Goal: Task Accomplishment & Management: Manage account settings

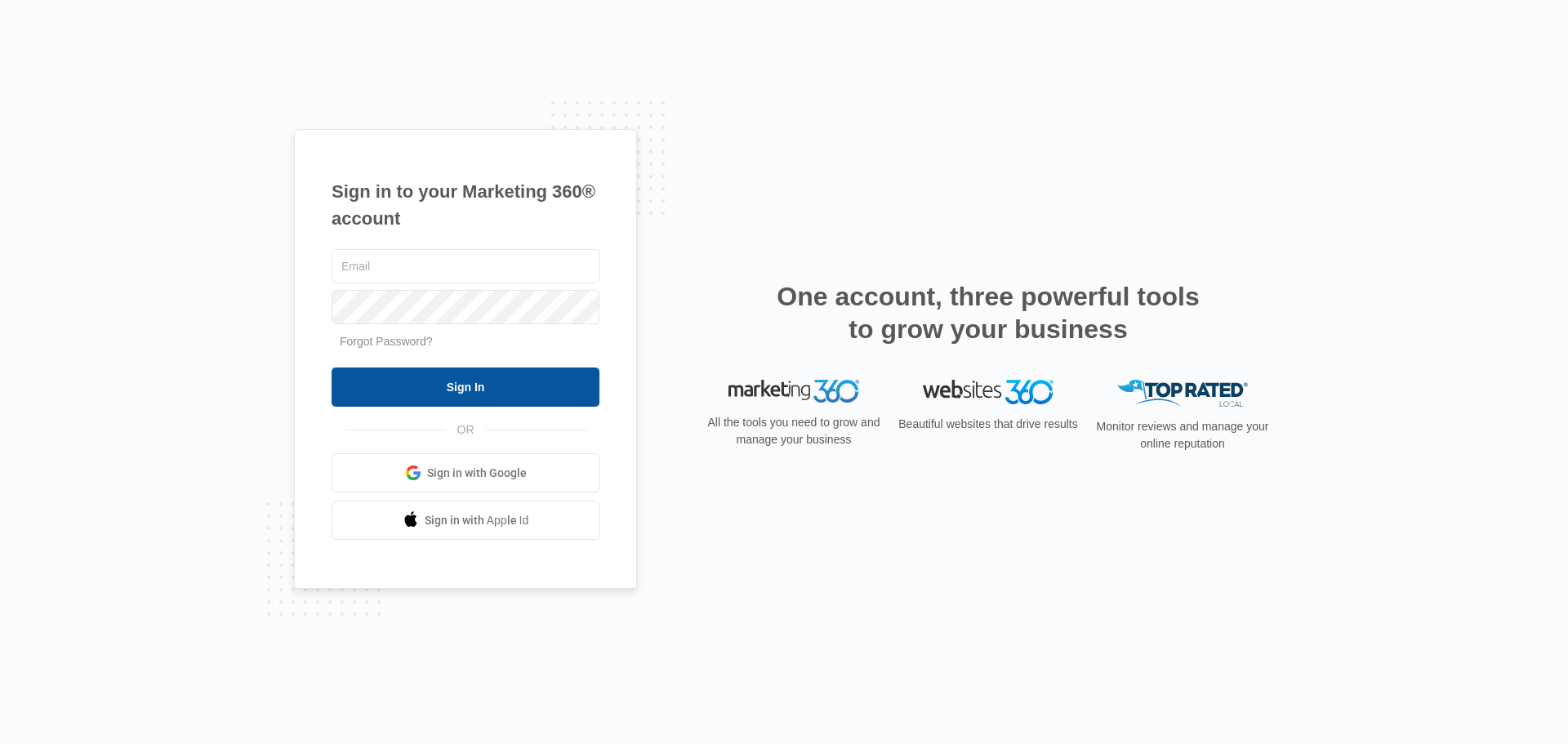
type input "[EMAIL_ADDRESS][PERSON_NAME][DOMAIN_NAME]"
drag, startPoint x: 378, startPoint y: 383, endPoint x: 391, endPoint y: 375, distance: 15.3
click at [391, 375] on input "Sign In" at bounding box center [465, 388] width 268 height 40
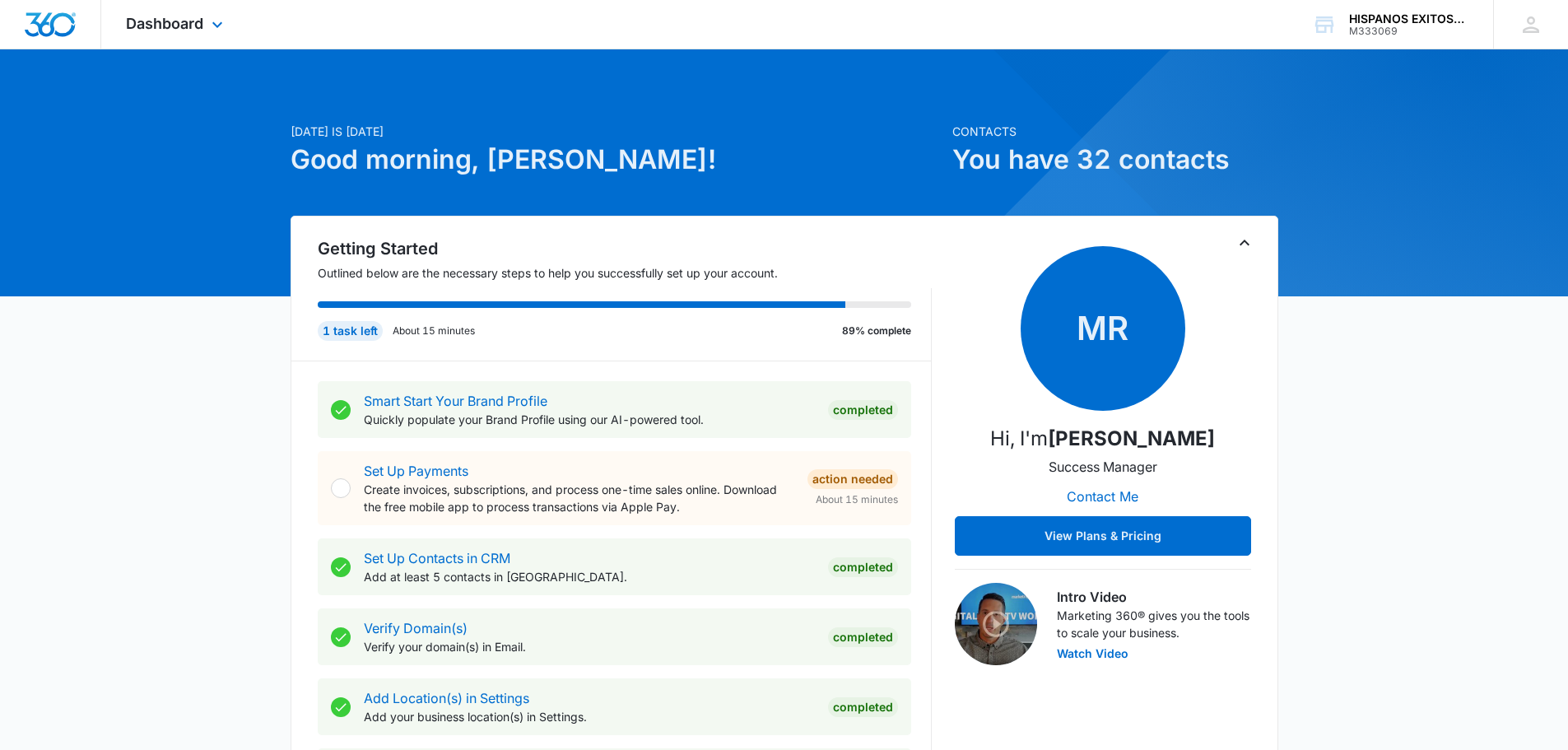
click at [206, 15] on div "Dashboard Apps Reputation Websites Forms CRM Email Social Shop Payments POS Con…" at bounding box center [176, 24] width 151 height 48
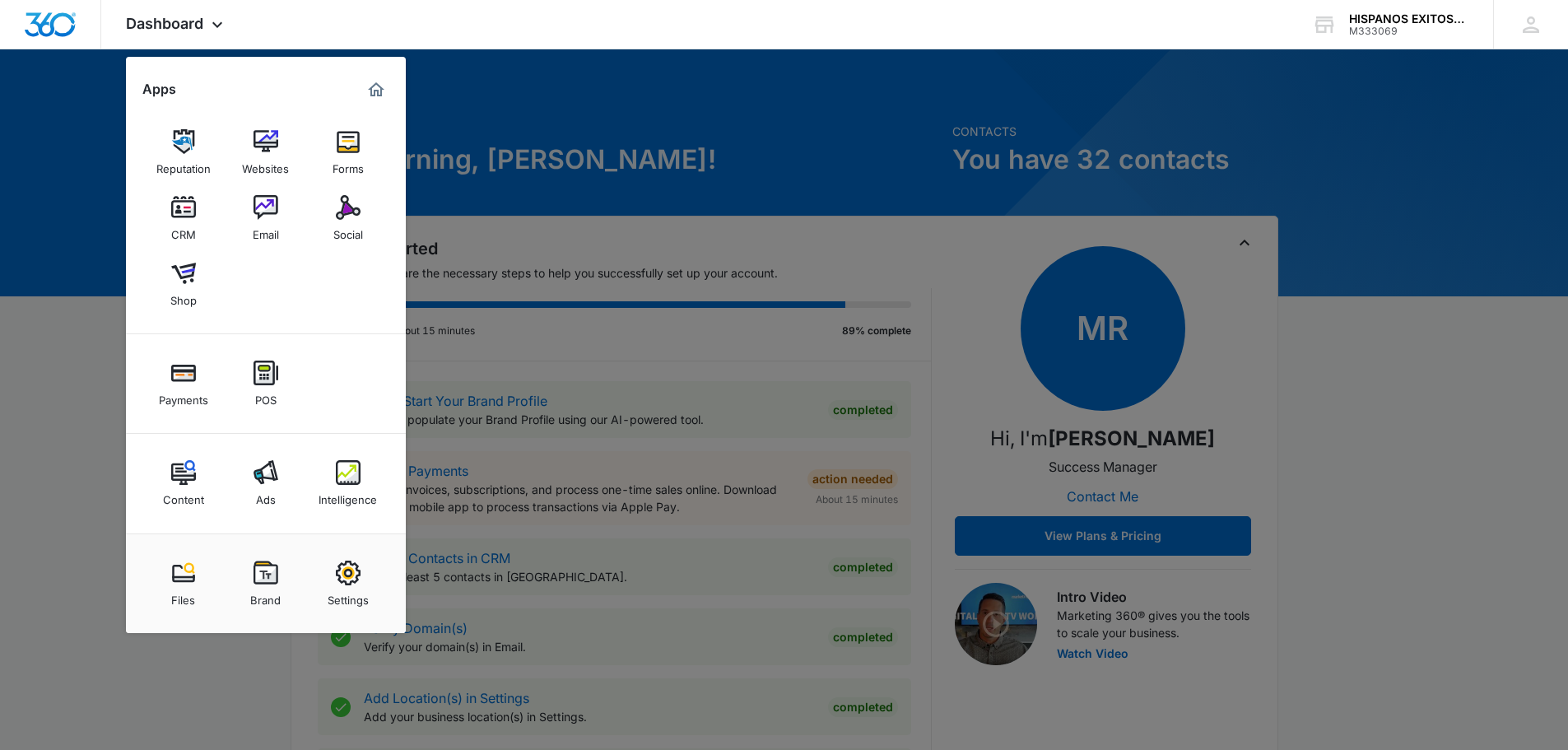
click at [355, 476] on img at bounding box center [348, 472] width 25 height 25
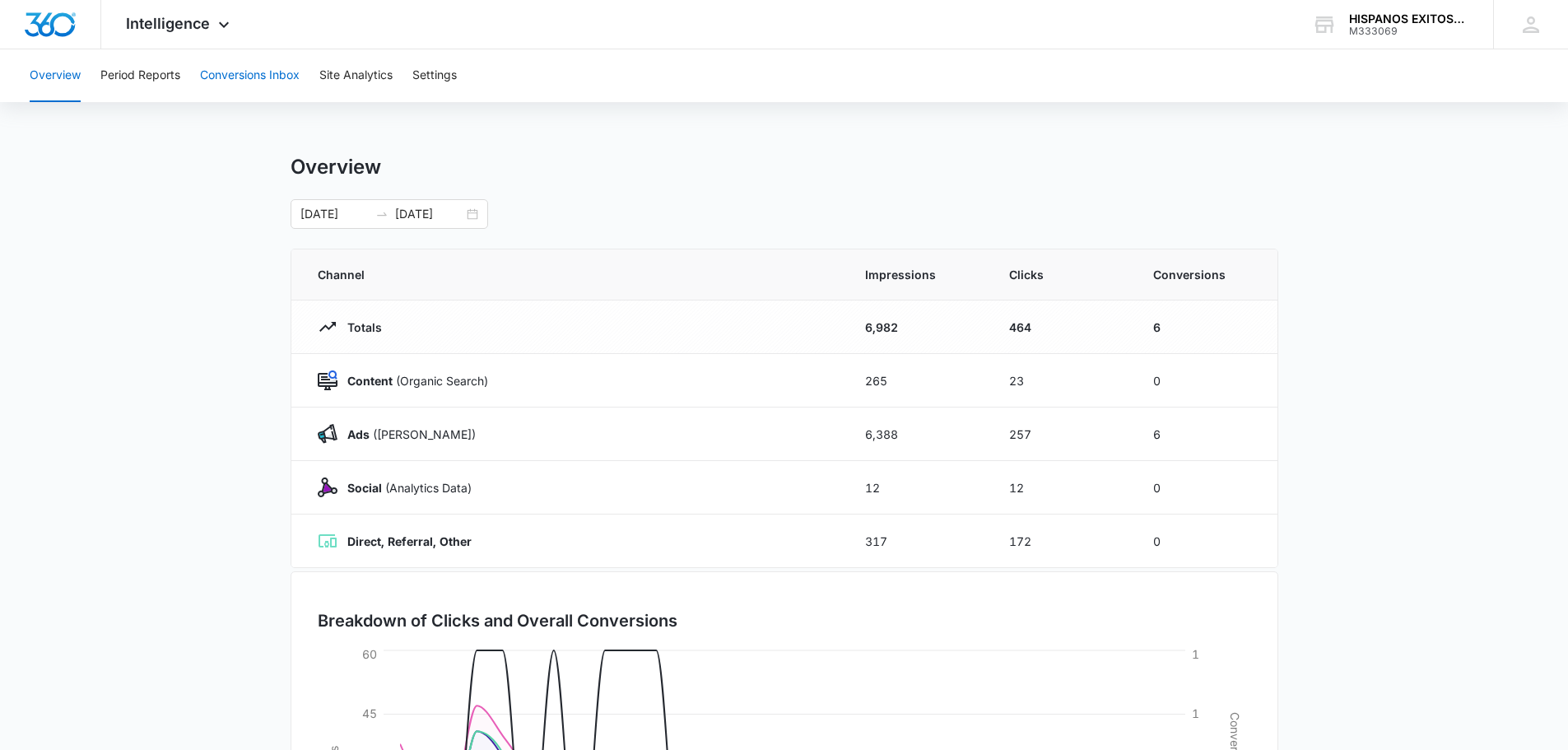
click at [259, 84] on button "Conversions Inbox" at bounding box center [249, 76] width 100 height 53
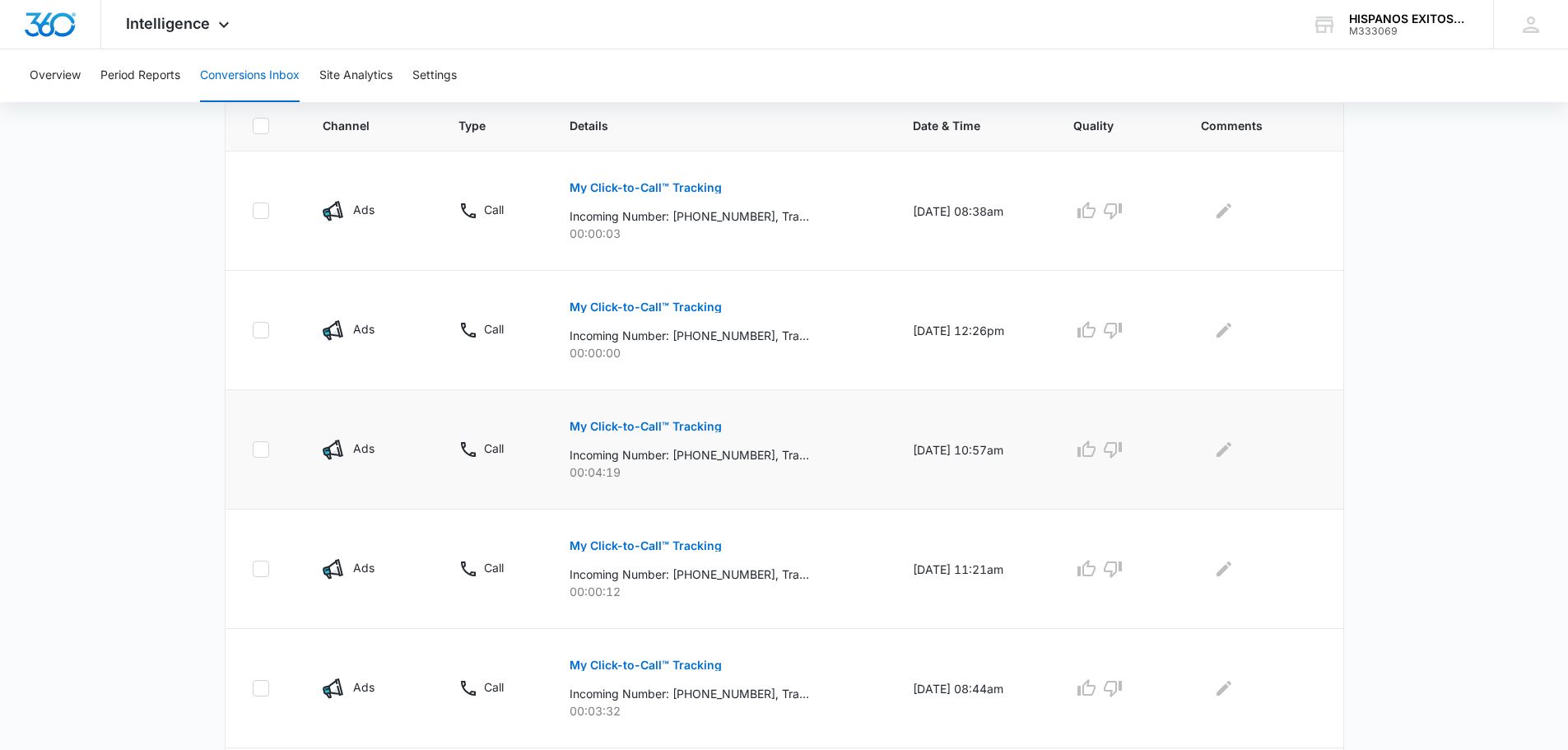
scroll to position [351, 0]
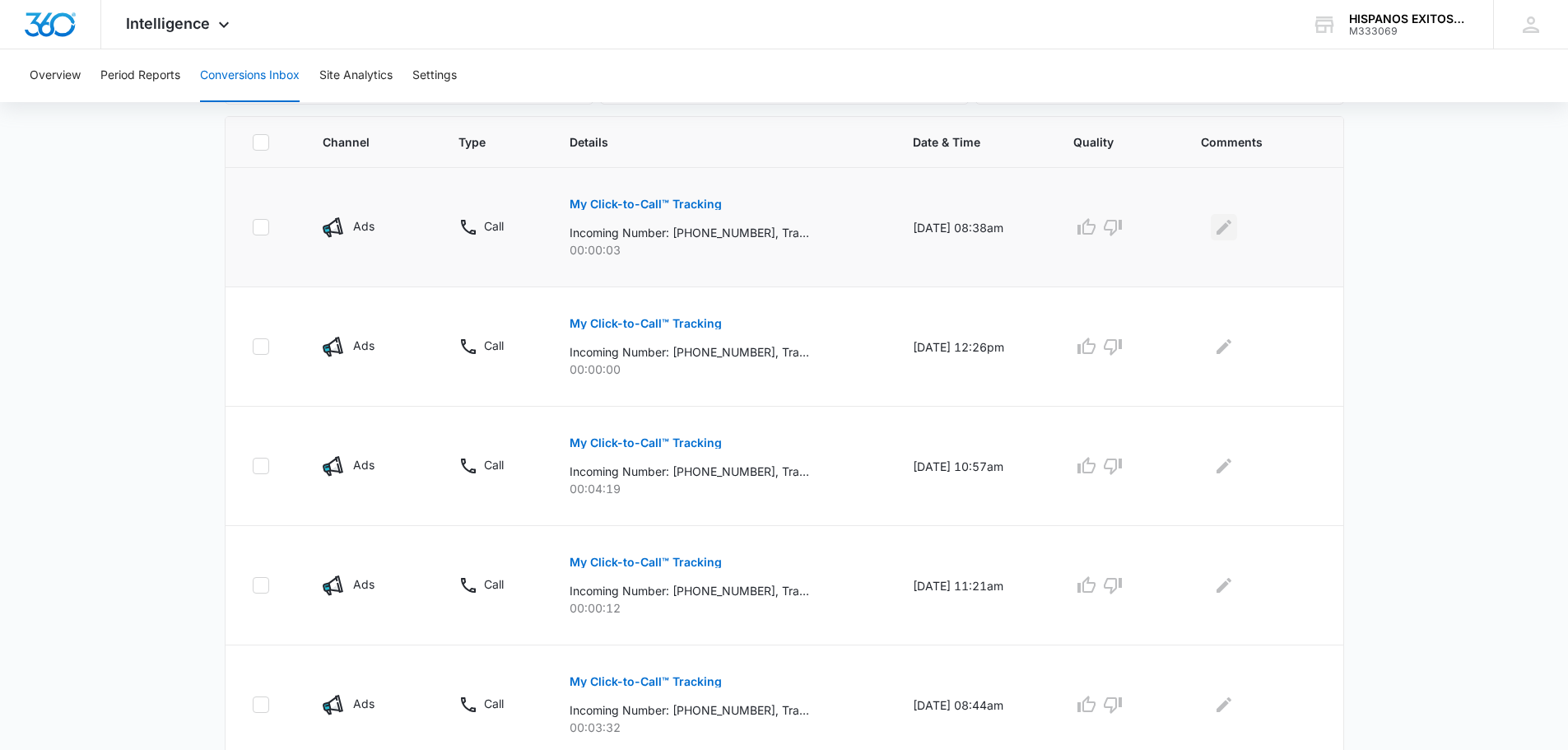
click at [1228, 234] on icon "Edit Comments" at bounding box center [1223, 227] width 20 height 20
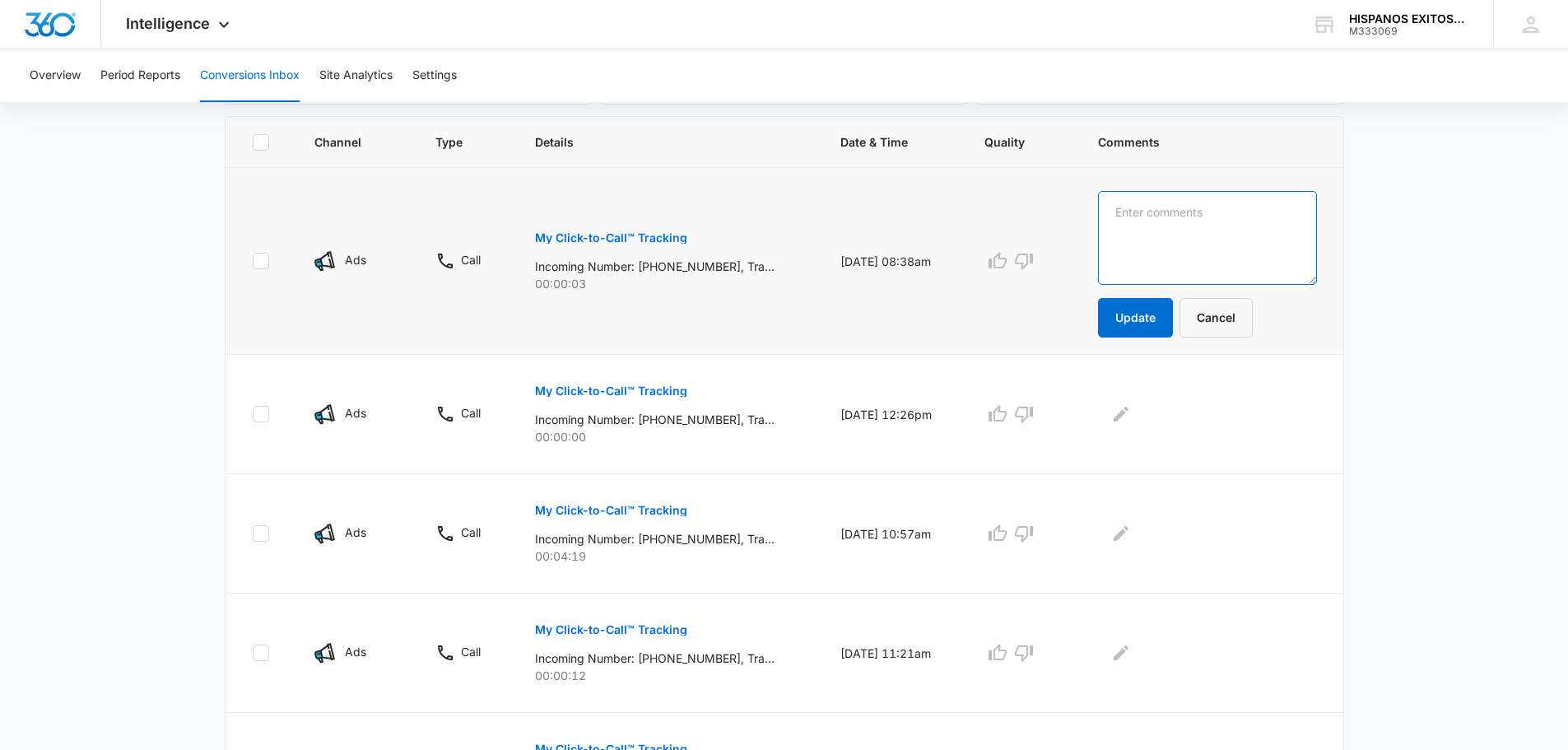
click at [1225, 235] on textarea at bounding box center [1207, 237] width 218 height 94
click at [1230, 311] on button "Cancel" at bounding box center [1215, 318] width 73 height 40
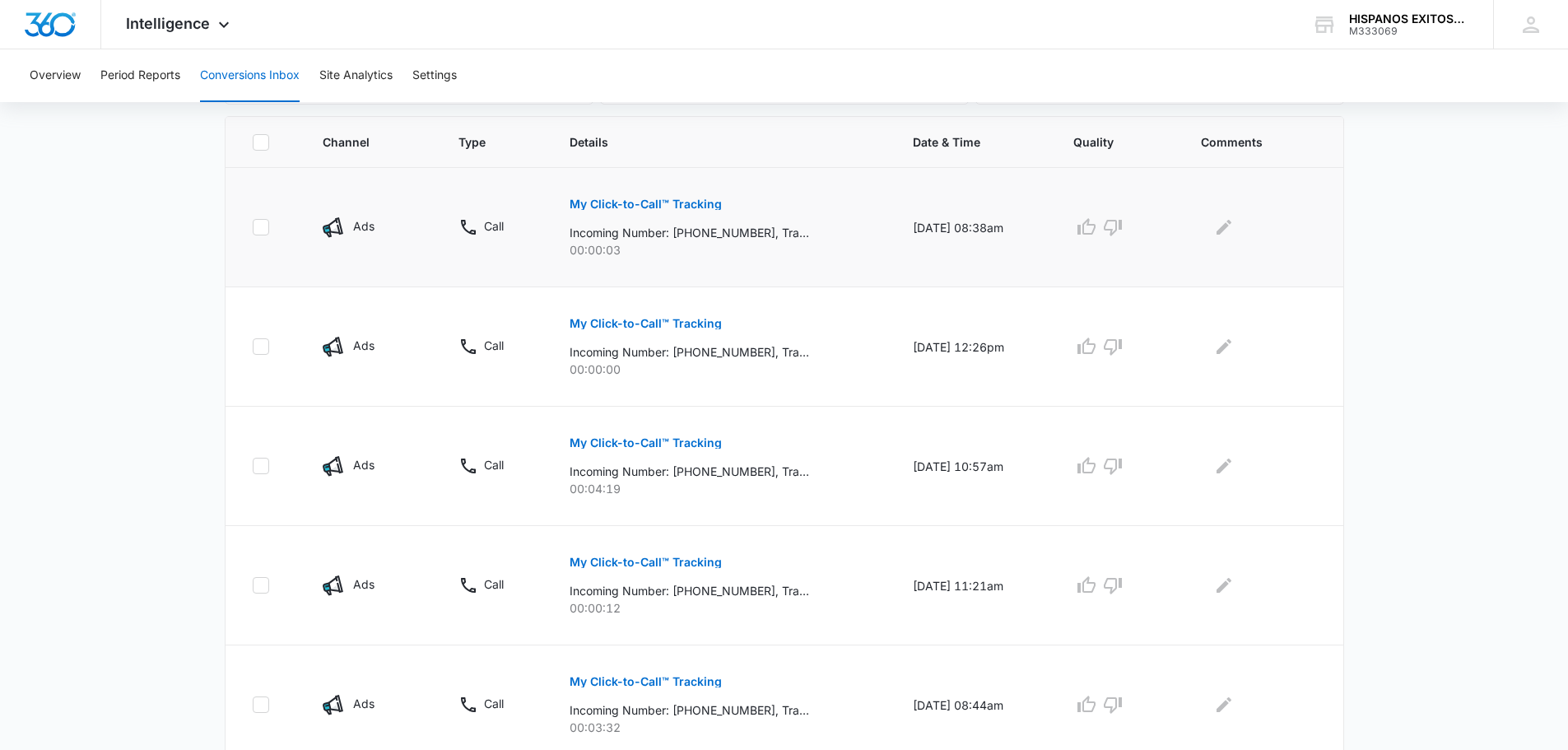
drag, startPoint x: 1229, startPoint y: 311, endPoint x: 801, endPoint y: 251, distance: 432.2
click at [801, 250] on p "00:00:03" at bounding box center [721, 249] width 303 height 17
drag, startPoint x: 645, startPoint y: 199, endPoint x: 635, endPoint y: 200, distance: 10.0
click at [635, 200] on p "My Click-to-Call™ Tracking" at bounding box center [646, 204] width 153 height 11
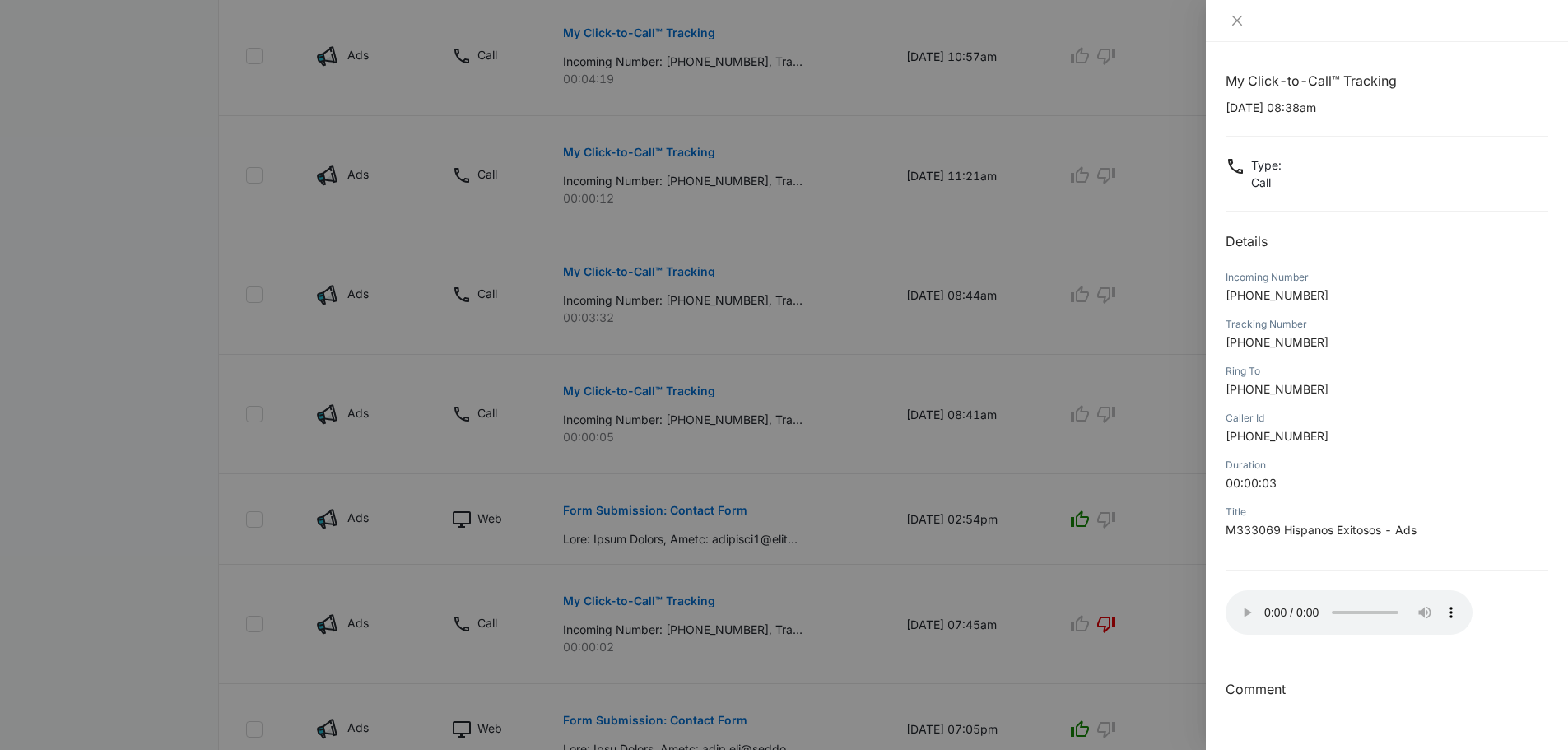
scroll to position [762, 0]
click at [1072, 348] on div at bounding box center [784, 375] width 1568 height 750
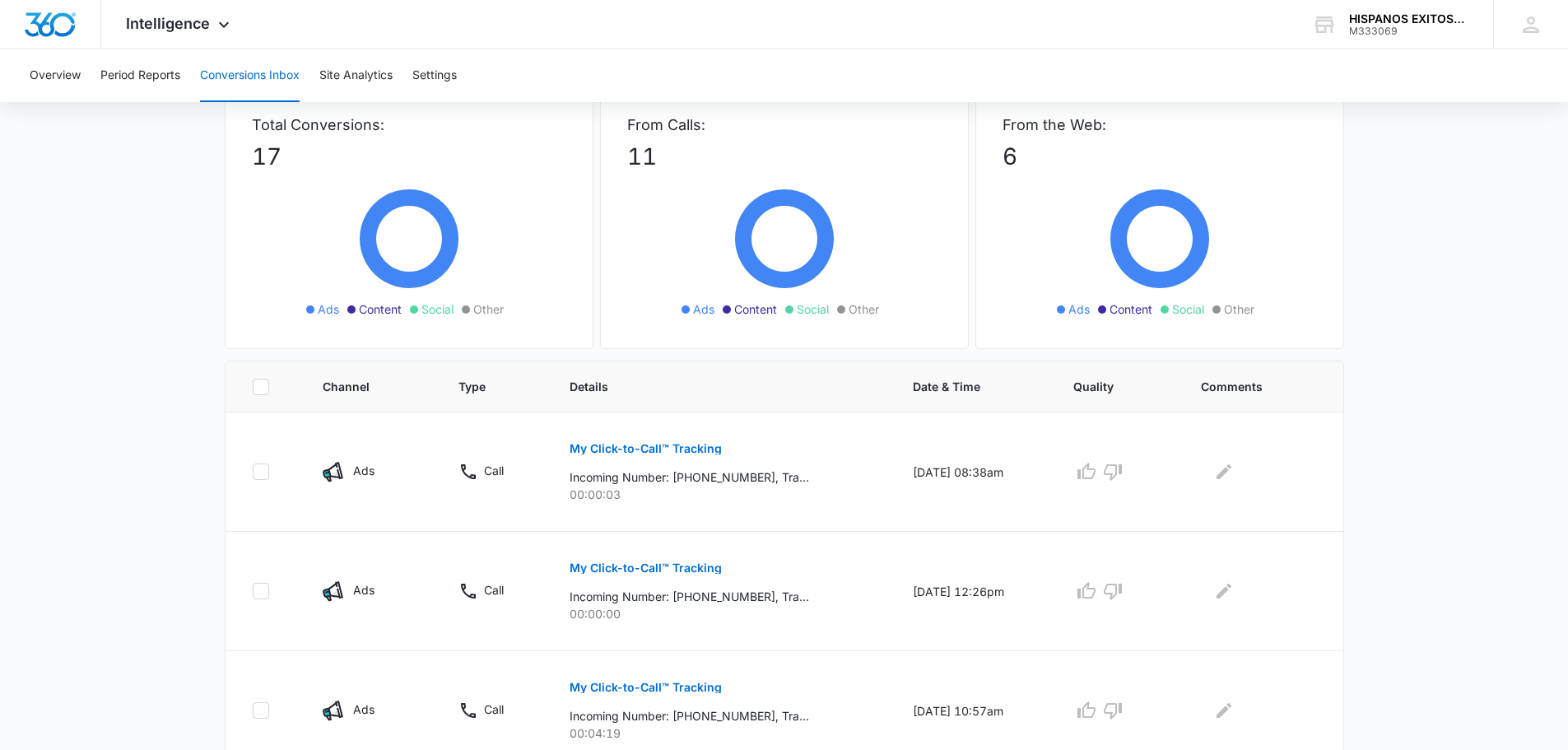
scroll to position [103, 0]
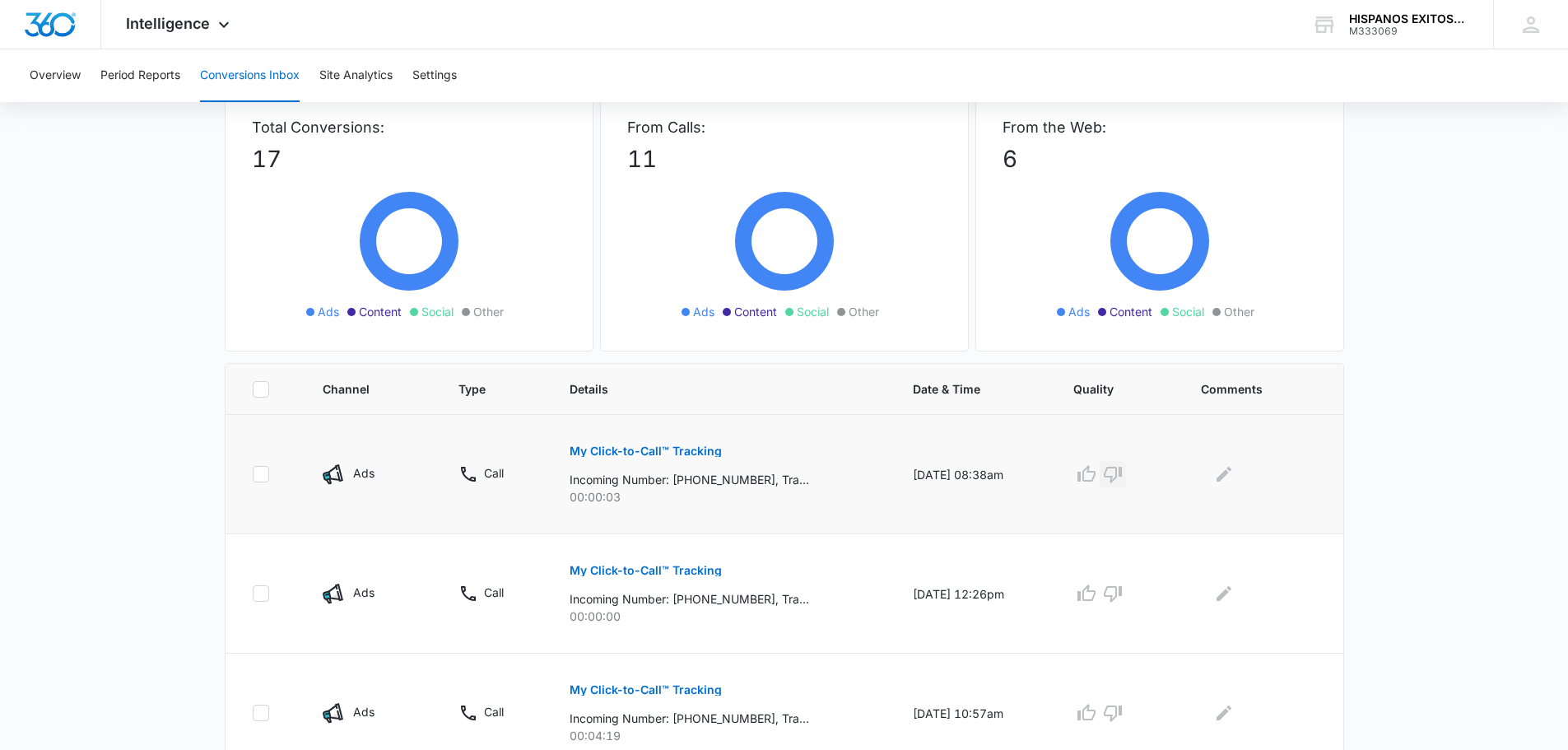
click at [1125, 475] on button "button" at bounding box center [1113, 474] width 27 height 27
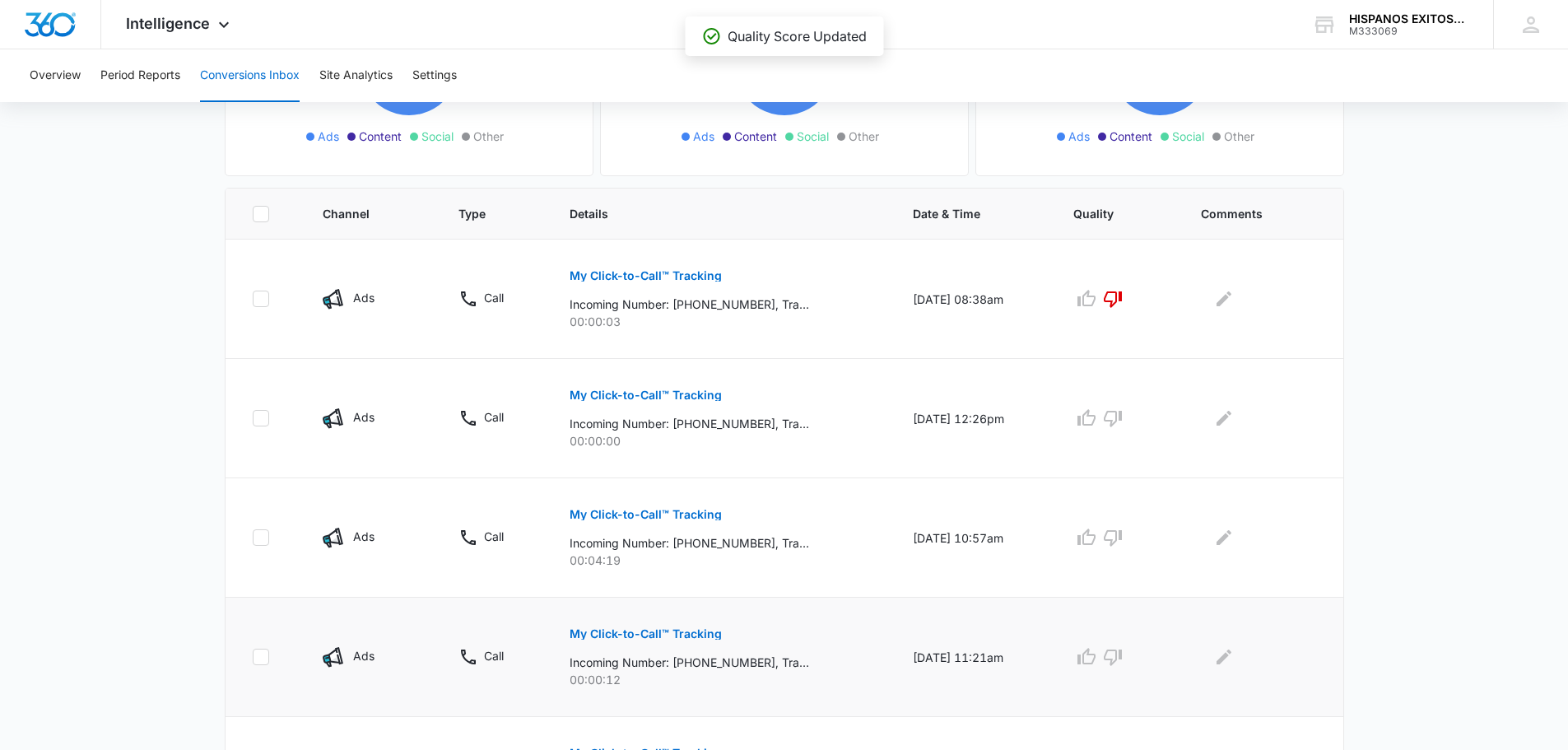
scroll to position [186, 0]
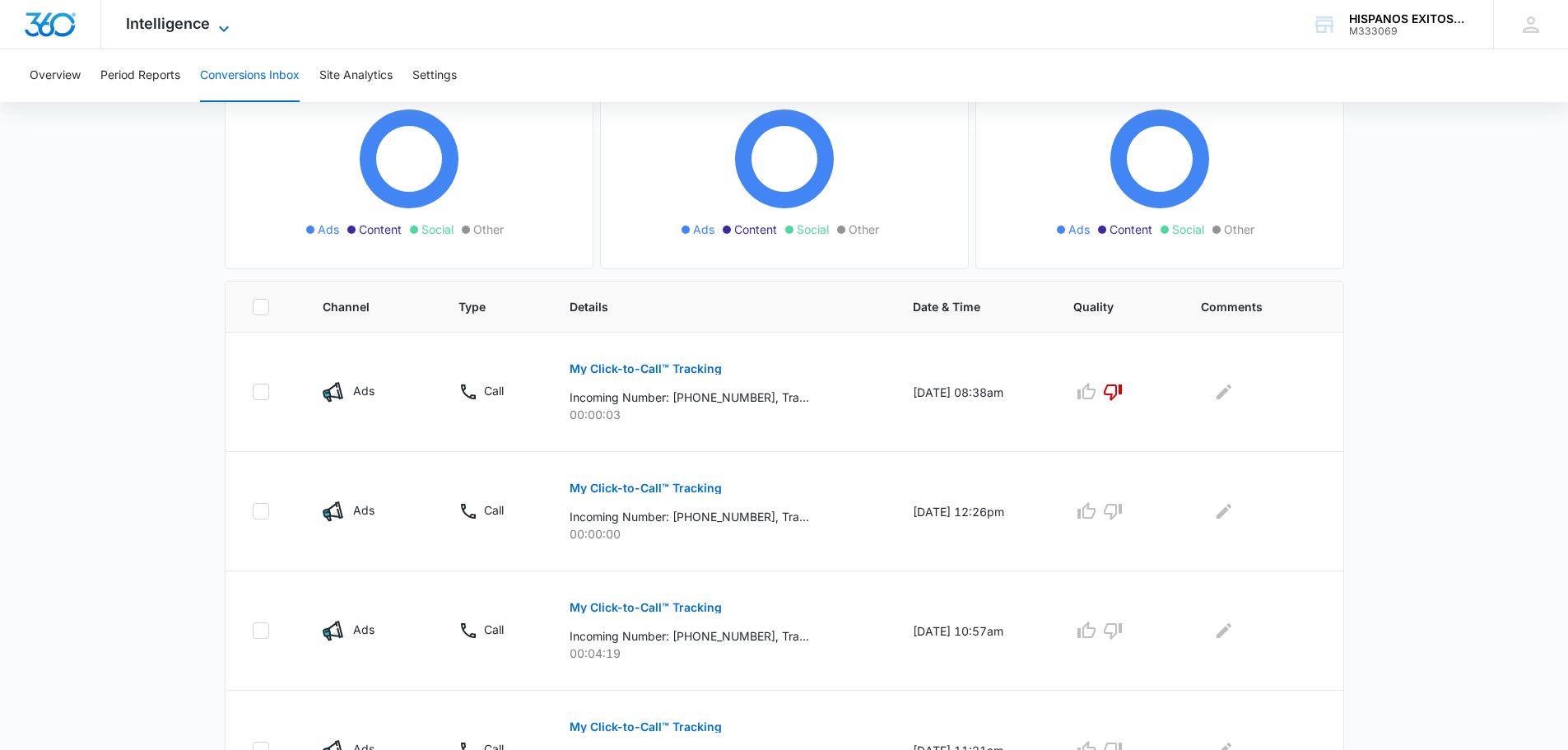
click at [216, 21] on icon at bounding box center [224, 28] width 20 height 20
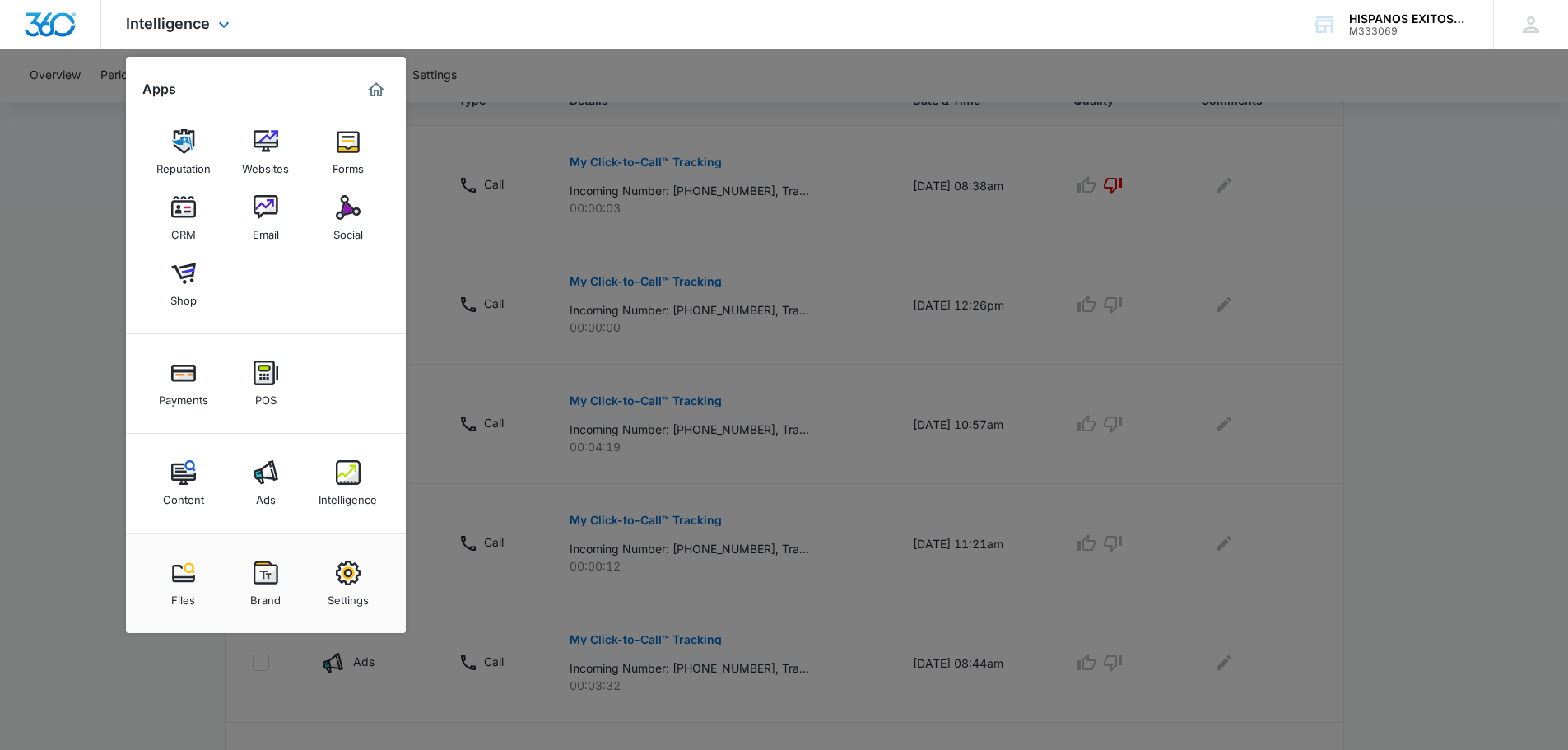
scroll to position [597, 0]
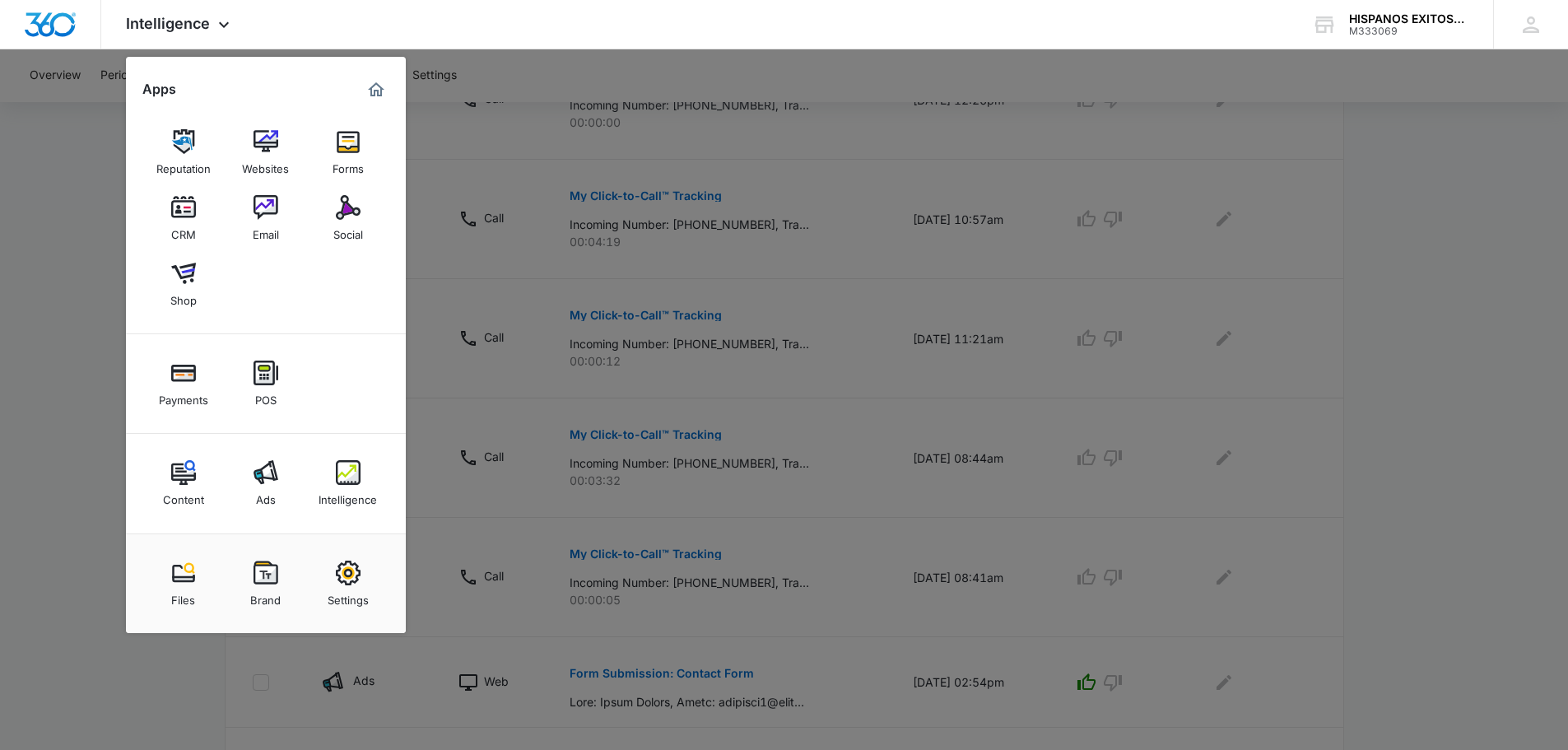
click at [1, 376] on div at bounding box center [784, 375] width 1568 height 750
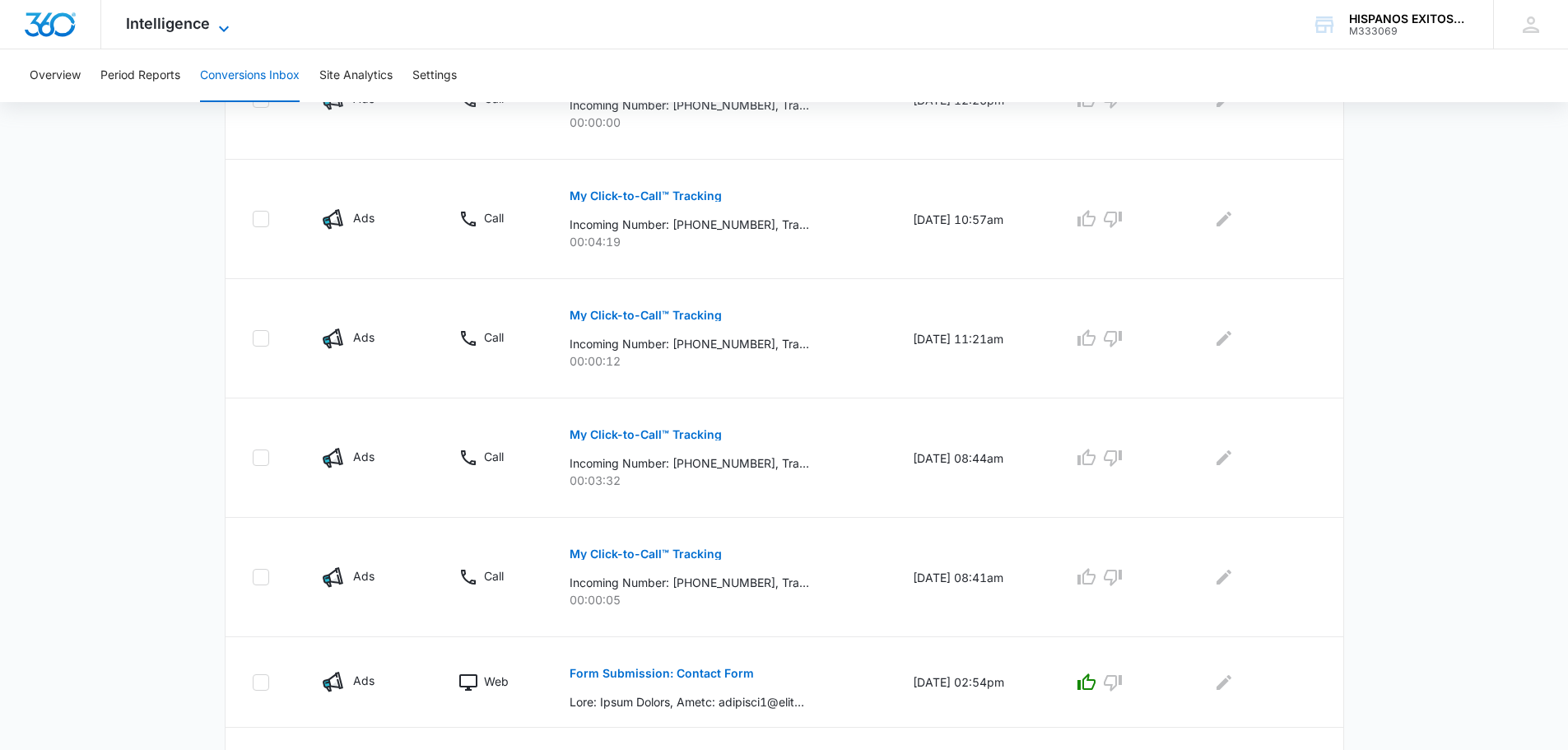
click at [161, 26] on span "Intelligence" at bounding box center [168, 24] width 84 height 17
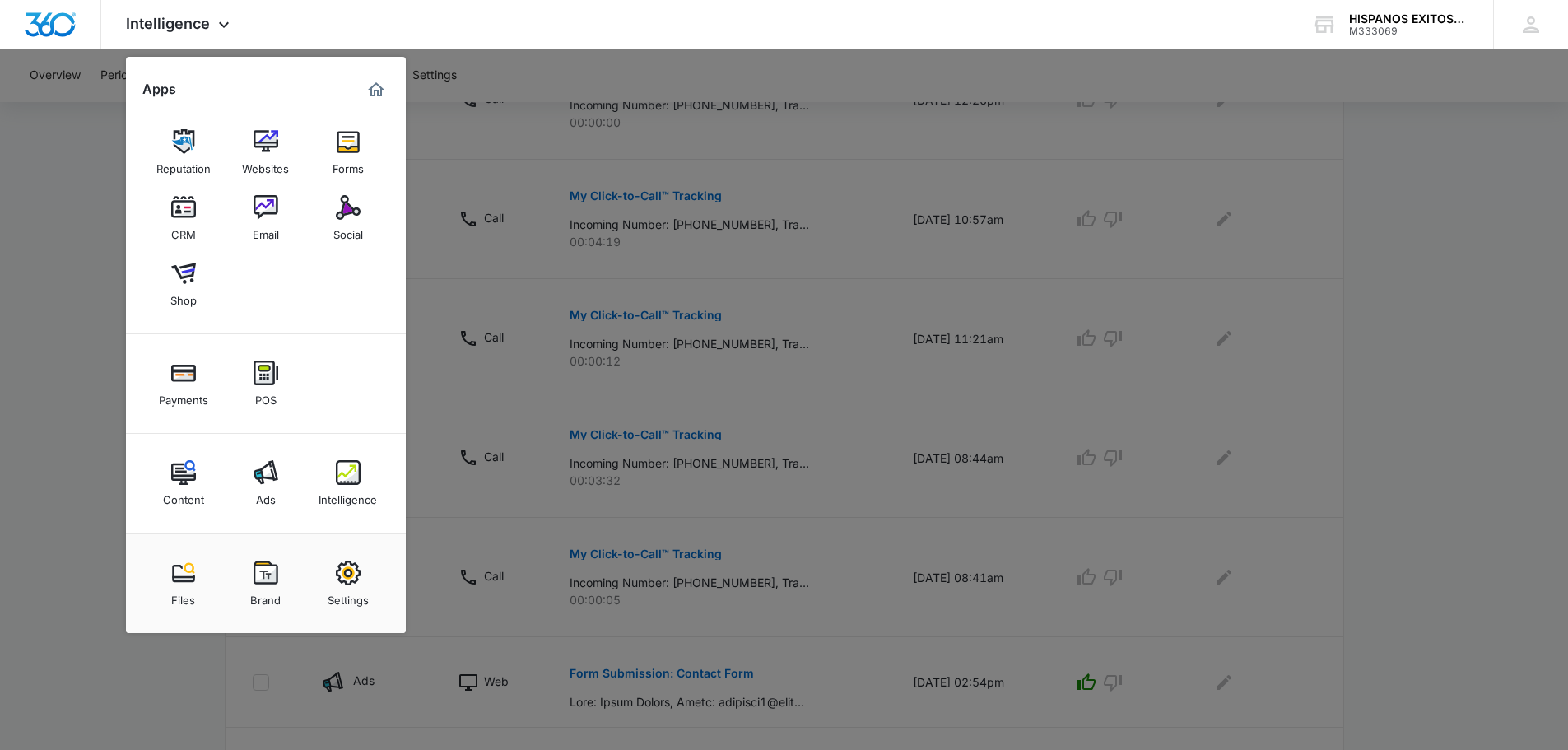
click at [24, 331] on div at bounding box center [784, 375] width 1568 height 750
